Goal: Use online tool/utility: Utilize a website feature to perform a specific function

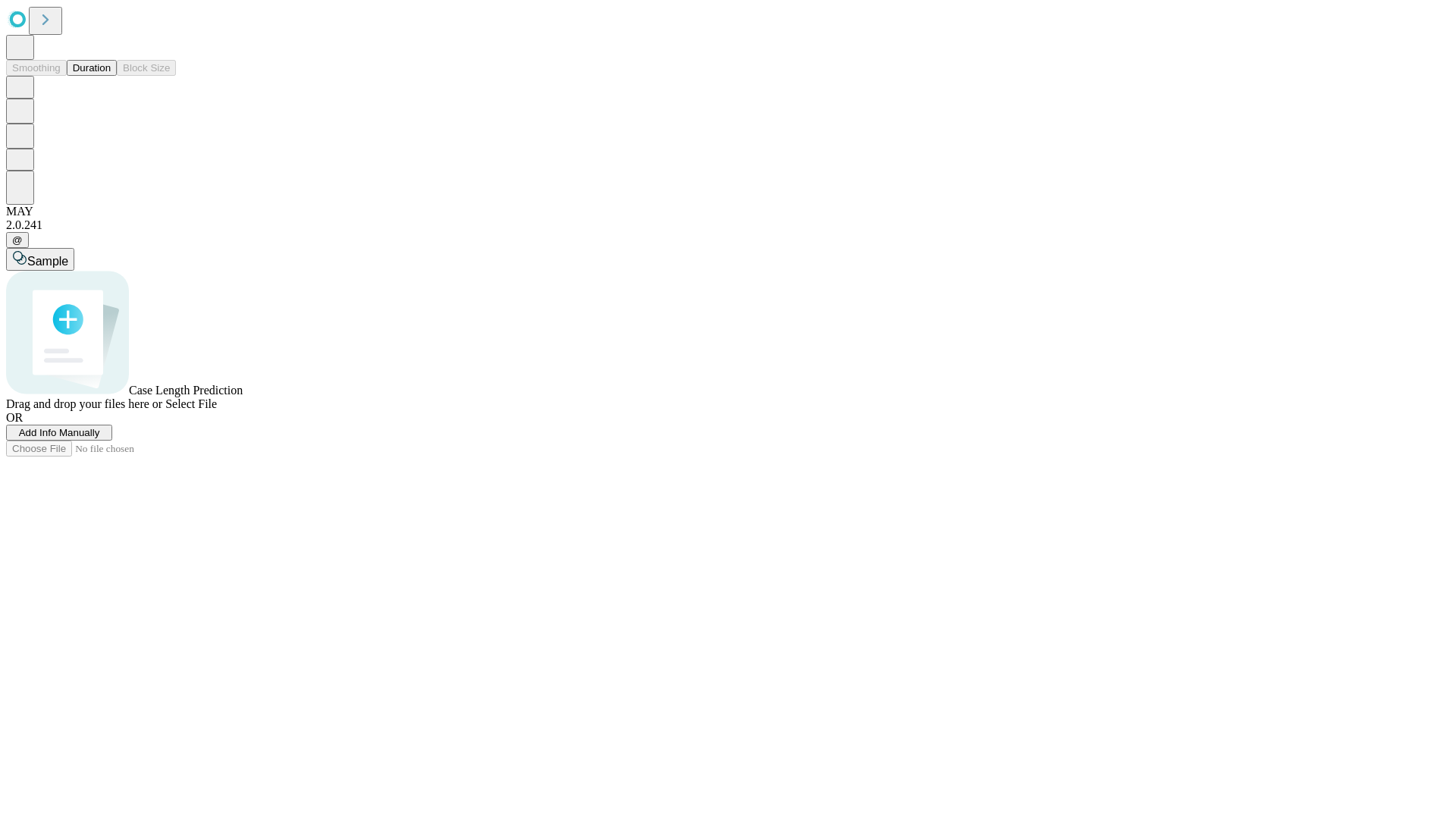
click at [111, 76] on button "Duration" at bounding box center [92, 67] width 50 height 16
click at [217, 411] on span "Select File" at bounding box center [191, 404] width 51 height 13
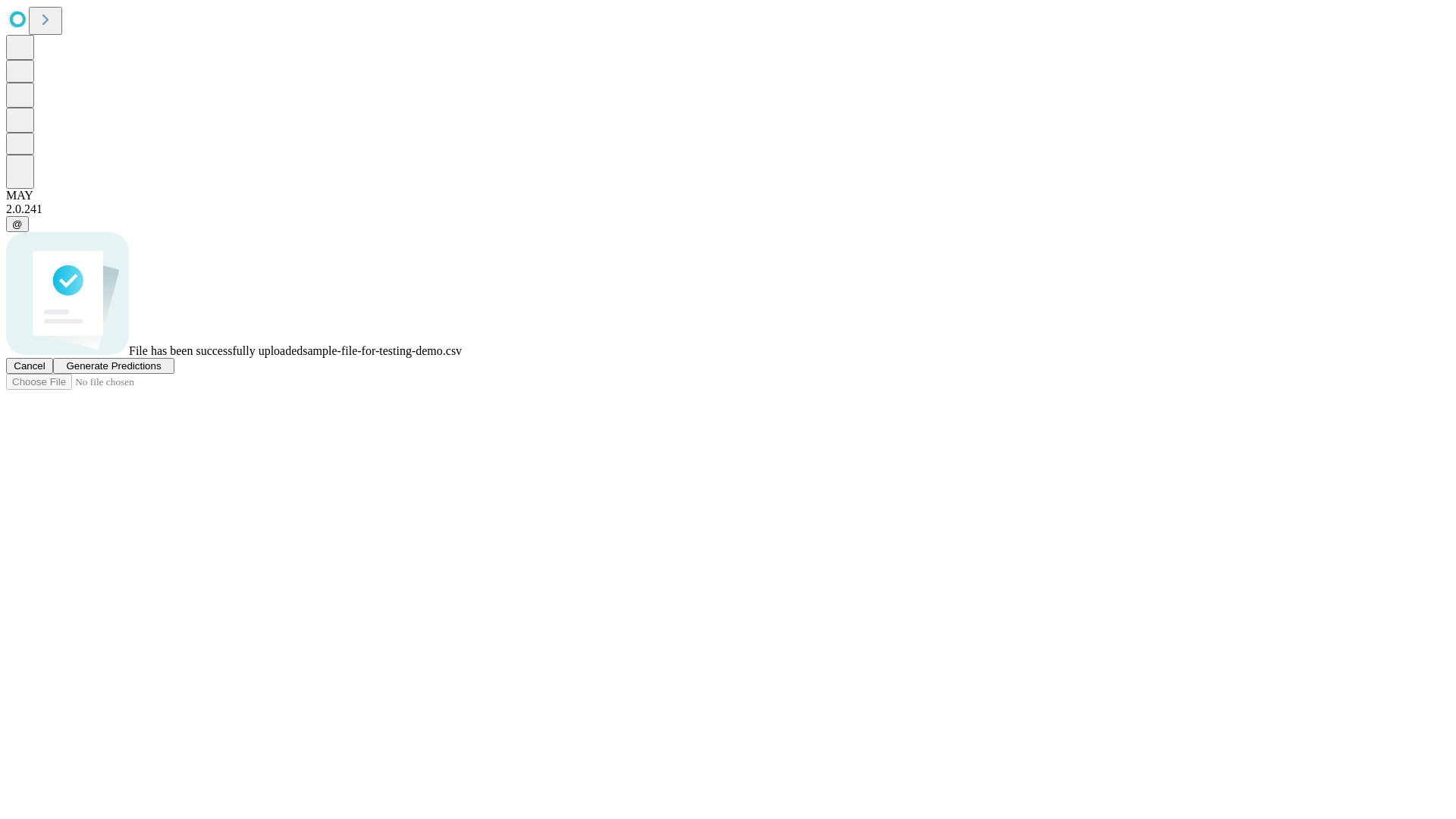
click at [160, 371] on span "Generate Predictions" at bounding box center [113, 366] width 94 height 11
